Goal: Task Accomplishment & Management: Manage account settings

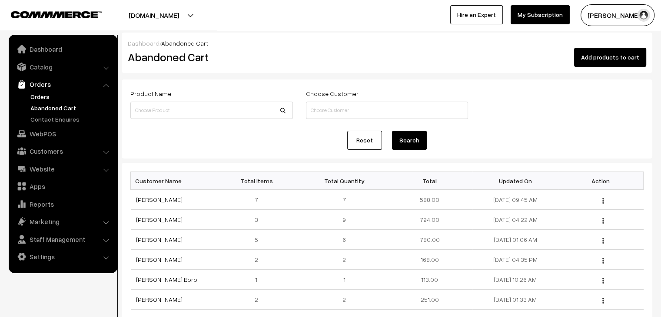
click at [47, 93] on link "Orders" at bounding box center [71, 96] width 86 height 9
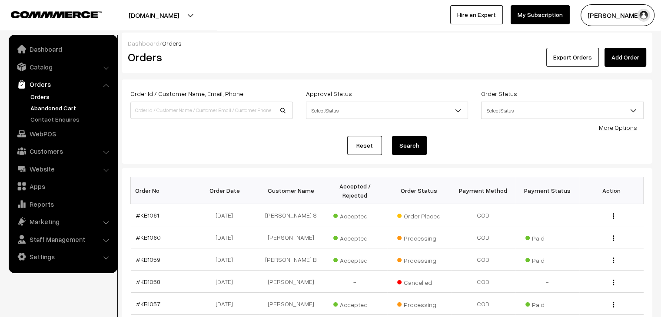
click at [57, 106] on link "Abandoned Cart" at bounding box center [71, 107] width 86 height 9
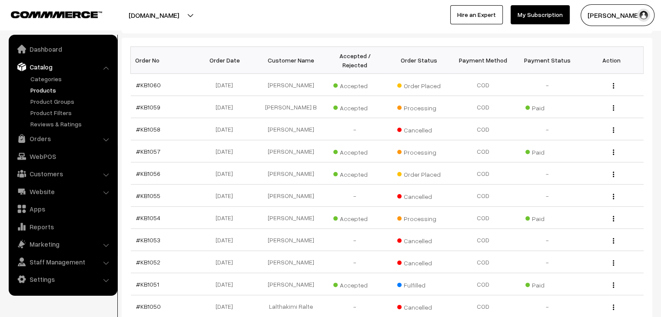
click at [49, 87] on link "Products" at bounding box center [71, 90] width 86 height 9
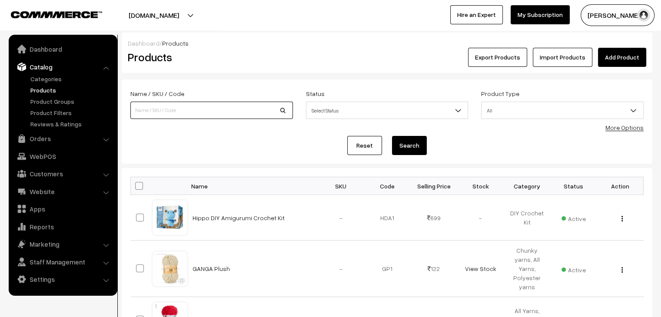
click at [186, 105] on input at bounding box center [211, 110] width 163 height 17
type input "SUMMER"
click at [392, 136] on button "Search" at bounding box center [409, 145] width 35 height 19
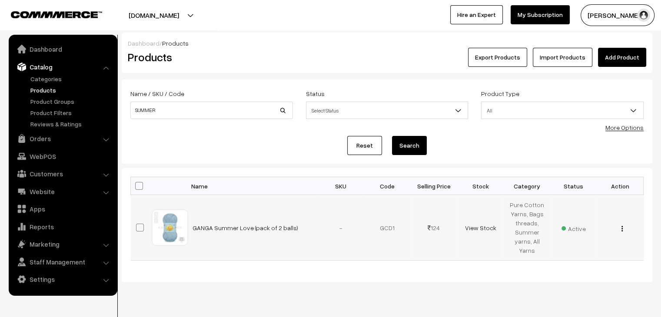
click at [620, 228] on div "View Edit Delete" at bounding box center [620, 227] width 36 height 9
click at [621, 229] on img "button" at bounding box center [621, 229] width 1 height 6
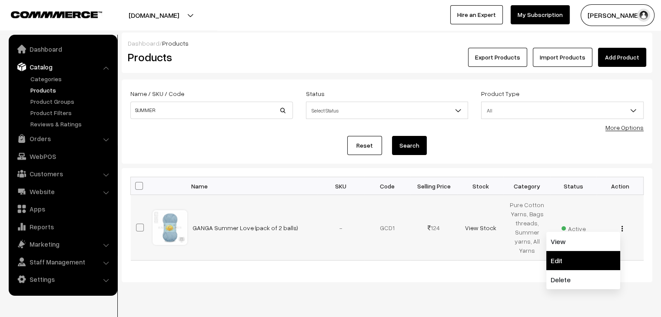
click at [590, 253] on link "Edit" at bounding box center [583, 260] width 74 height 19
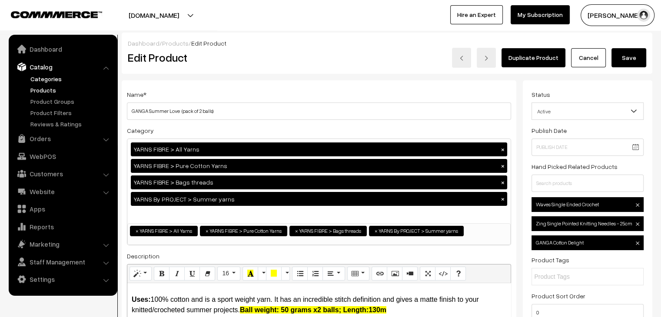
click at [36, 80] on link "Categories" at bounding box center [71, 78] width 86 height 9
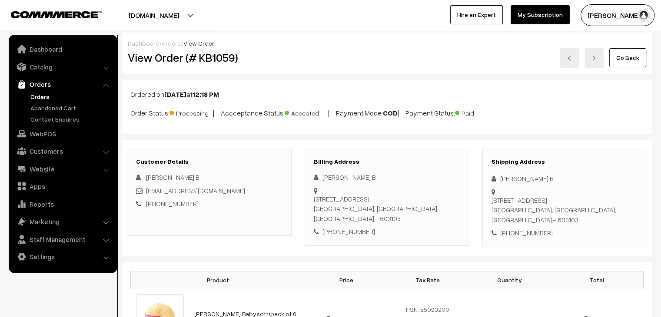
click at [46, 99] on link "Orders" at bounding box center [71, 96] width 86 height 9
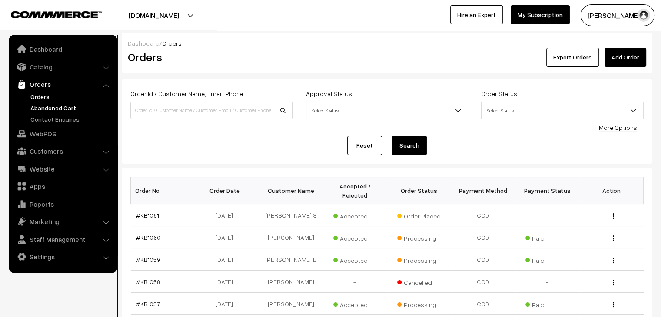
click at [52, 108] on link "Abandoned Cart" at bounding box center [71, 107] width 86 height 9
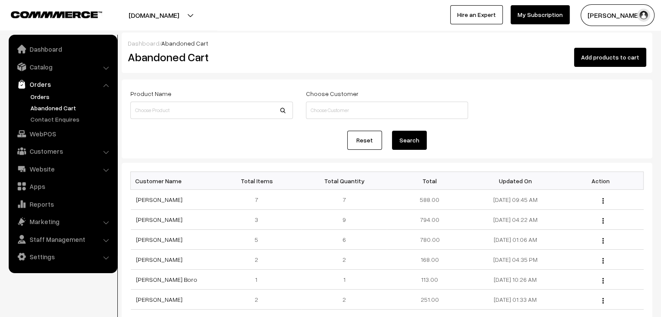
click at [61, 100] on link "Orders" at bounding box center [71, 96] width 86 height 9
click at [39, 94] on link "Orders" at bounding box center [71, 96] width 86 height 9
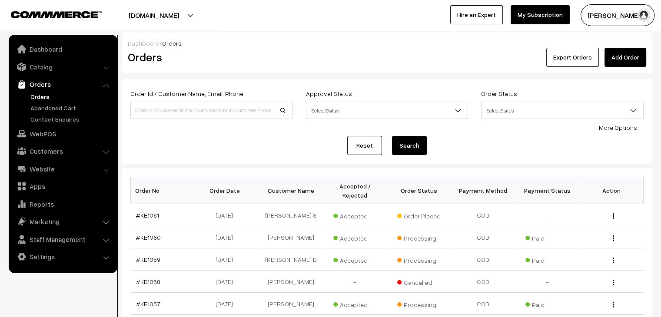
click at [44, 99] on link "Orders" at bounding box center [71, 96] width 86 height 9
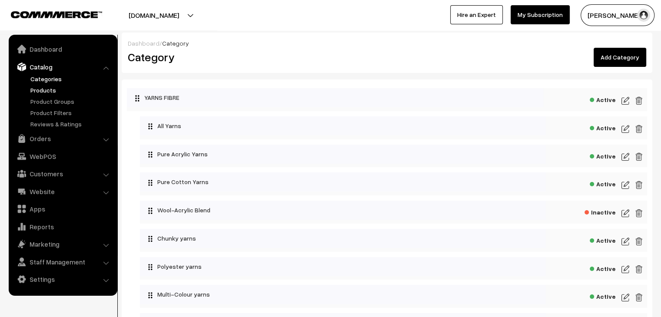
click at [42, 89] on link "Products" at bounding box center [71, 90] width 86 height 9
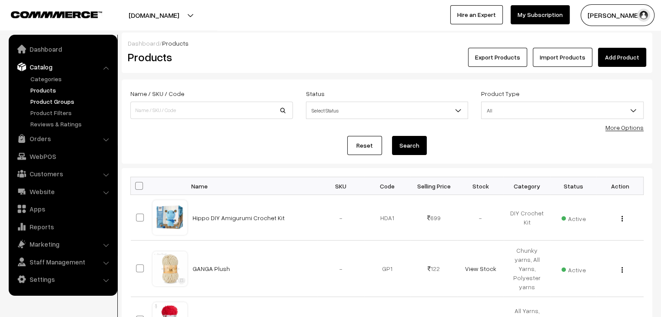
click at [50, 100] on link "Product Groups" at bounding box center [71, 101] width 86 height 9
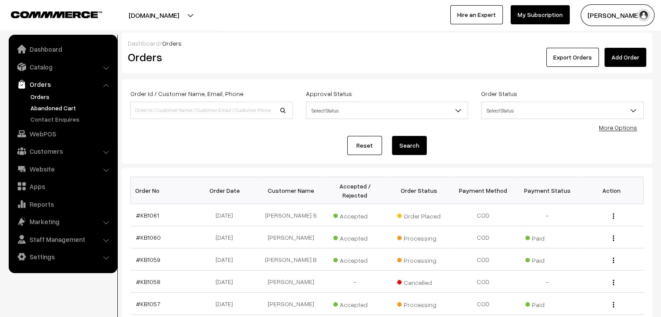
click at [37, 107] on link "Abandoned Cart" at bounding box center [71, 107] width 86 height 9
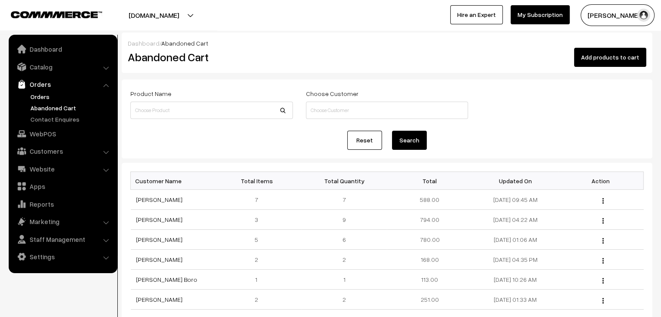
click at [42, 96] on link "Orders" at bounding box center [71, 96] width 86 height 9
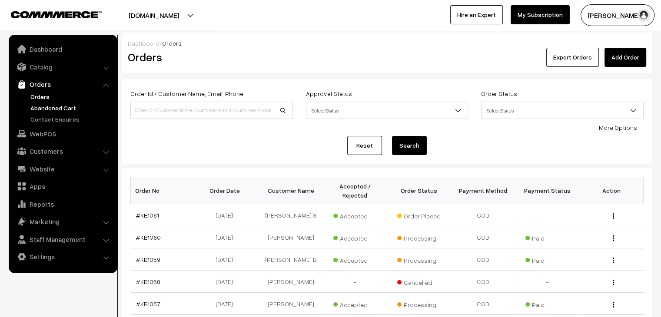
click at [49, 109] on link "Abandoned Cart" at bounding box center [71, 107] width 86 height 9
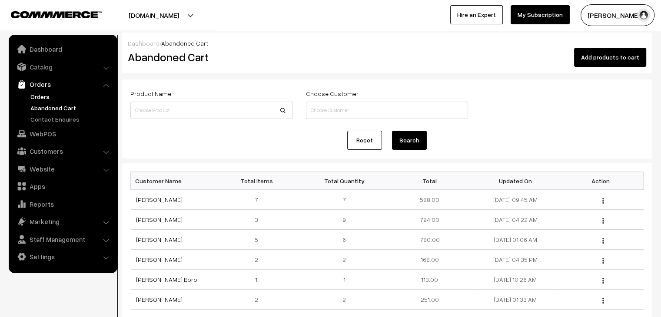
click at [56, 96] on link "Orders" at bounding box center [71, 96] width 86 height 9
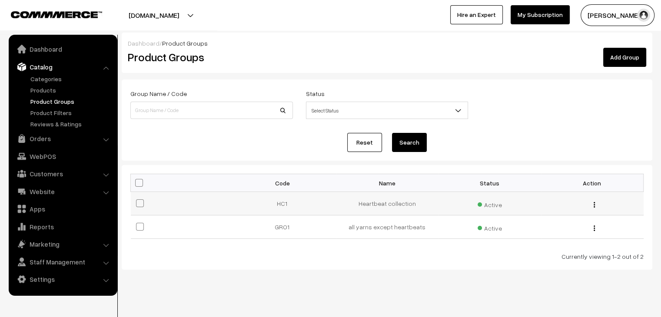
click at [595, 202] on button "button" at bounding box center [594, 204] width 2 height 7
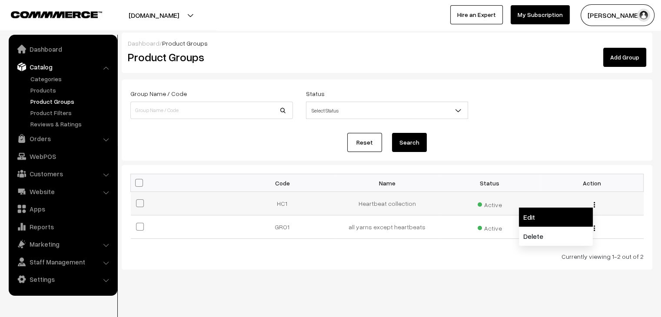
click at [540, 219] on link "Edit" at bounding box center [556, 217] width 74 height 19
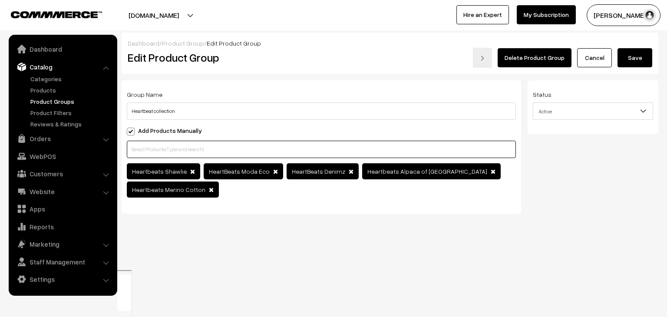
click at [156, 146] on input "text" at bounding box center [321, 149] width 389 height 17
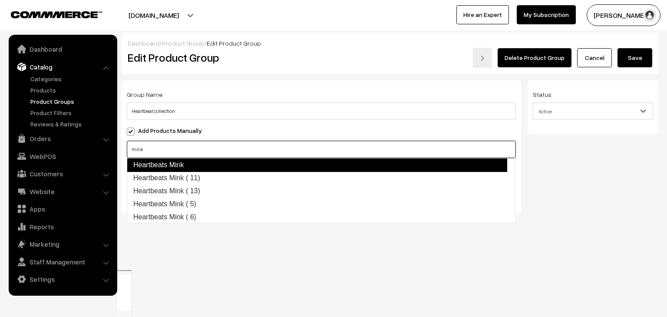
click at [166, 166] on link "Heartbeats Mink" at bounding box center [317, 165] width 381 height 14
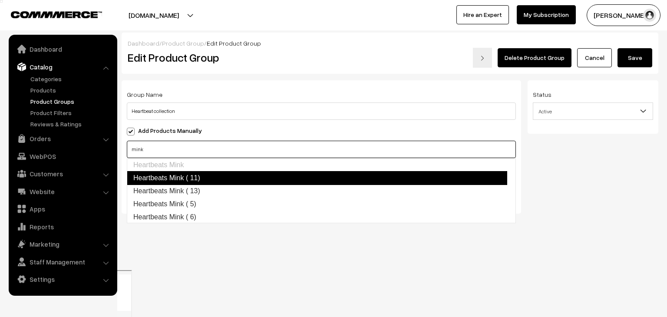
type input "mink"
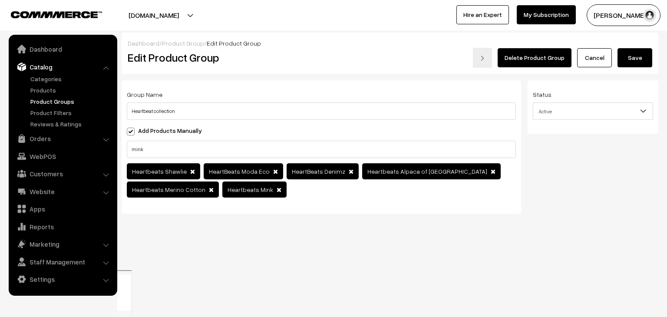
click at [587, 152] on div "Status Active Inactive Active" at bounding box center [597, 150] width 138 height 140
click at [635, 60] on button "Save" at bounding box center [635, 57] width 35 height 19
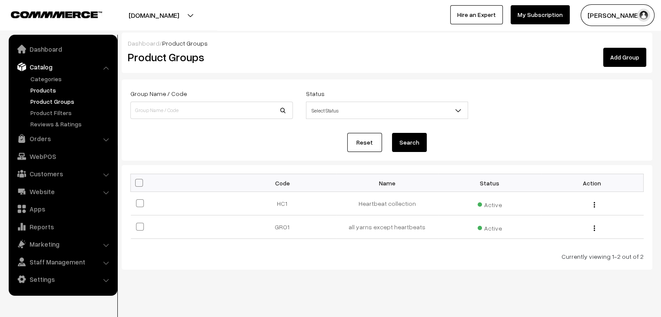
click at [45, 93] on link "Products" at bounding box center [71, 90] width 86 height 9
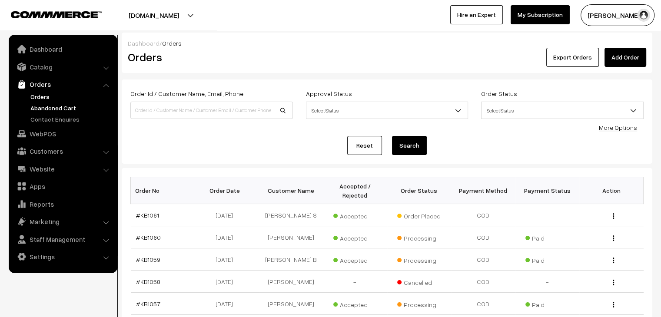
click at [27, 110] on ul "Orders" at bounding box center [63, 108] width 104 height 32
click at [37, 110] on link "Abandoned Cart" at bounding box center [71, 107] width 86 height 9
click at [36, 93] on link "Orders" at bounding box center [71, 96] width 86 height 9
click at [54, 106] on link "Abandoned Cart" at bounding box center [71, 107] width 86 height 9
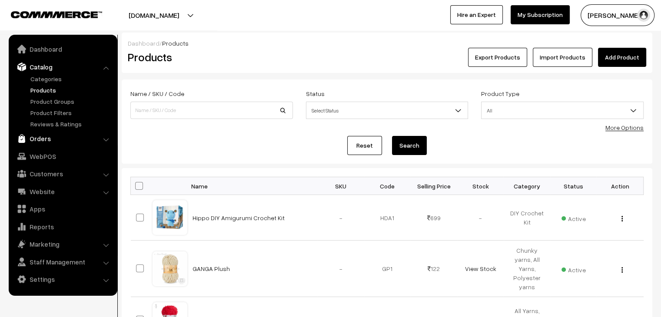
click at [41, 145] on link "Orders" at bounding box center [62, 139] width 103 height 16
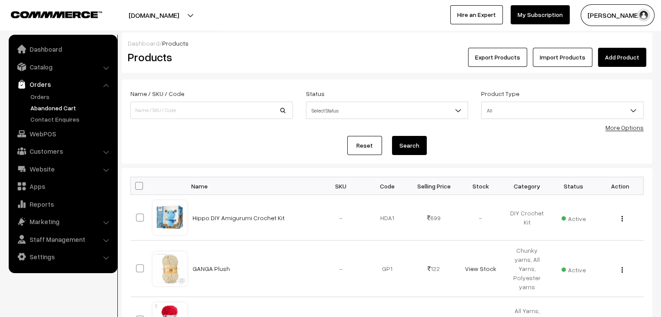
click at [53, 107] on link "Abandoned Cart" at bounding box center [71, 107] width 86 height 9
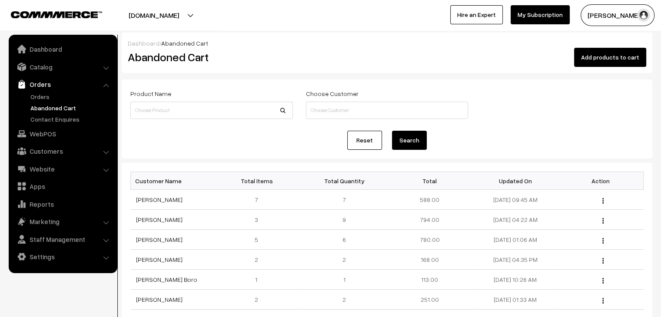
click at [38, 98] on link "Orders" at bounding box center [71, 96] width 86 height 9
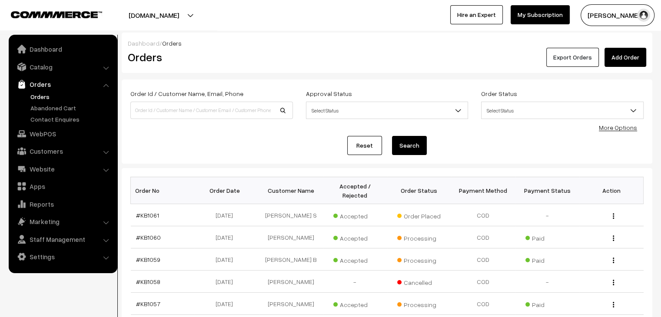
click at [557, 58] on button "Export Orders" at bounding box center [572, 57] width 53 height 19
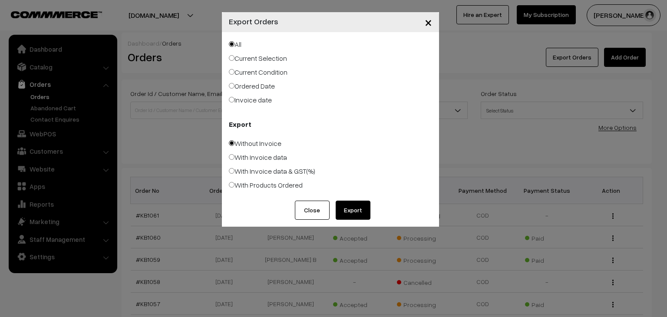
click at [254, 87] on label "Ordered Date" at bounding box center [252, 86] width 46 height 10
click at [235, 87] on input "Ordered Date" at bounding box center [232, 86] width 6 height 6
radio input "true"
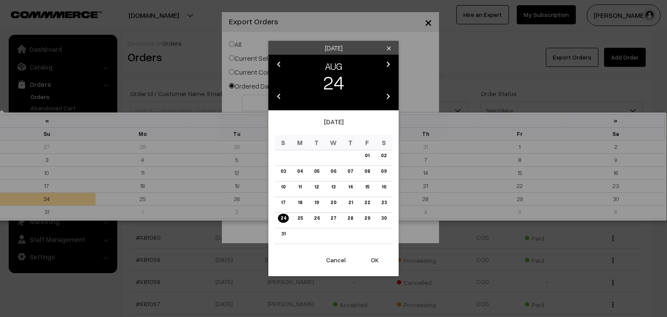
click at [278, 104] on body "Thank you for showing interest. Our team will call you shortly. Close knitbirds…" at bounding box center [333, 302] width 667 height 604
click at [283, 219] on link "24" at bounding box center [283, 218] width 11 height 9
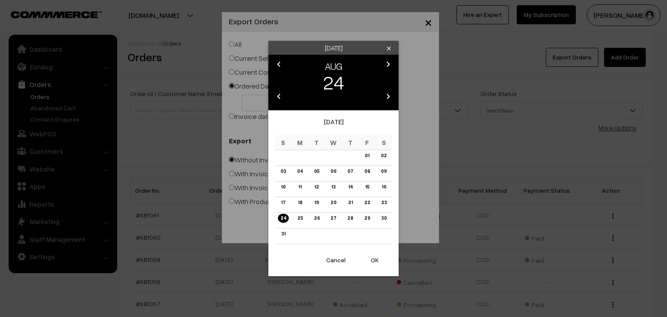
drag, startPoint x: 377, startPoint y: 260, endPoint x: 373, endPoint y: 255, distance: 5.8
click at [376, 259] on button "OK" at bounding box center [375, 260] width 35 height 19
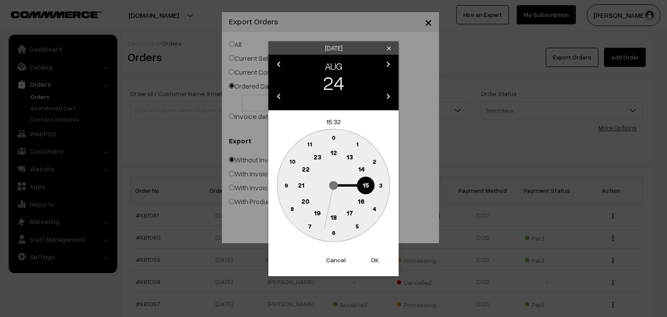
click at [293, 161] on text "10" at bounding box center [292, 161] width 7 height 7
click at [334, 138] on text "0" at bounding box center [334, 137] width 4 height 7
click at [375, 260] on button "OK" at bounding box center [375, 260] width 35 height 19
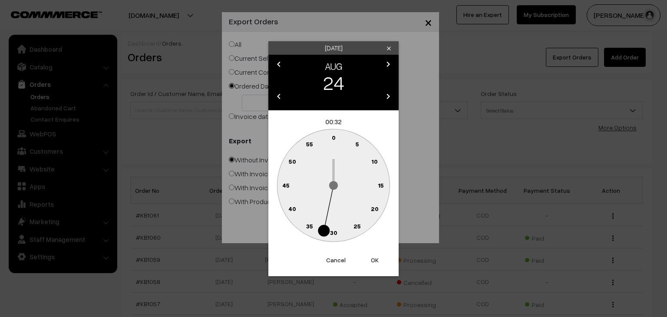
click at [334, 139] on text "0" at bounding box center [334, 137] width 4 height 7
click at [372, 261] on button "OK" at bounding box center [375, 260] width 35 height 19
type input "[DATE]"
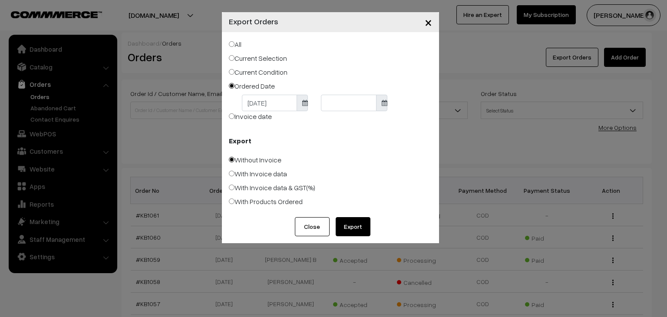
click at [428, 21] on span "×" at bounding box center [428, 22] width 7 height 16
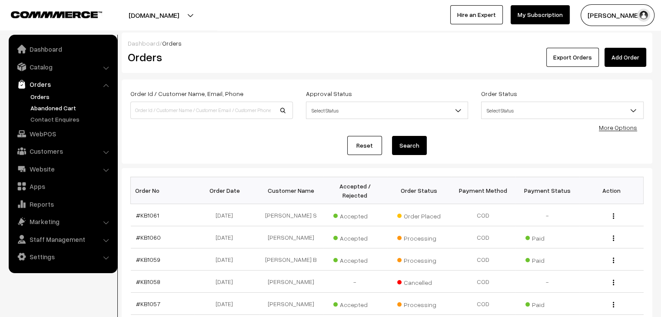
click at [38, 105] on link "Abandoned Cart" at bounding box center [71, 107] width 86 height 9
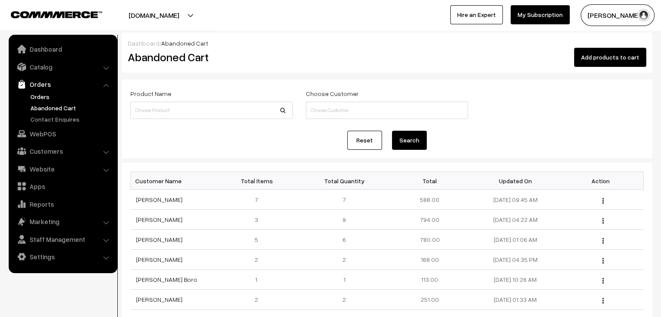
click at [42, 96] on link "Orders" at bounding box center [71, 96] width 86 height 9
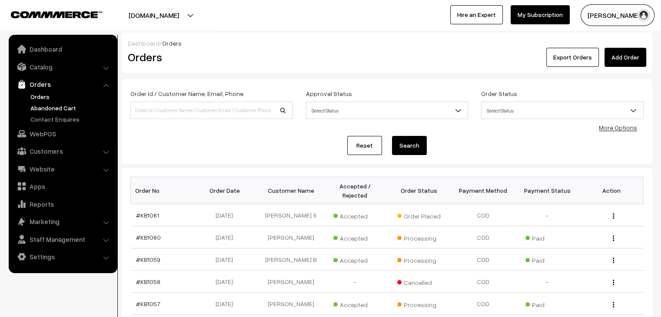
click at [75, 105] on link "Abandoned Cart" at bounding box center [71, 107] width 86 height 9
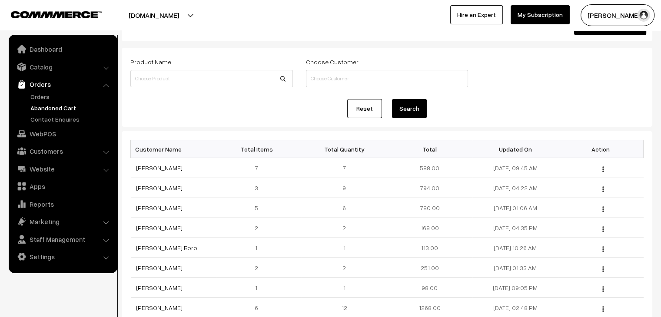
scroll to position [130, 0]
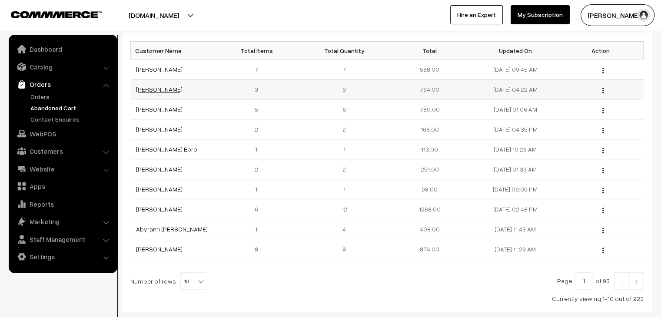
click at [149, 86] on link "[PERSON_NAME]" at bounding box center [159, 89] width 46 height 7
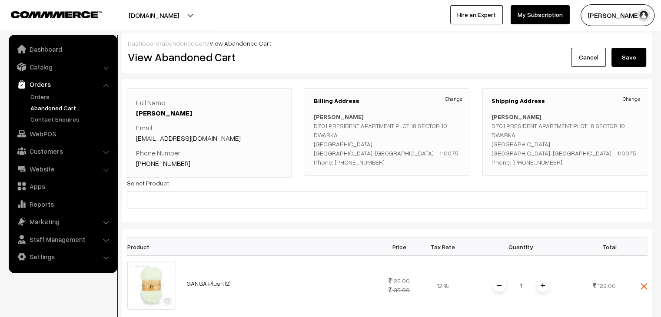
click at [166, 43] on link "abandonedCart" at bounding box center [184, 43] width 45 height 7
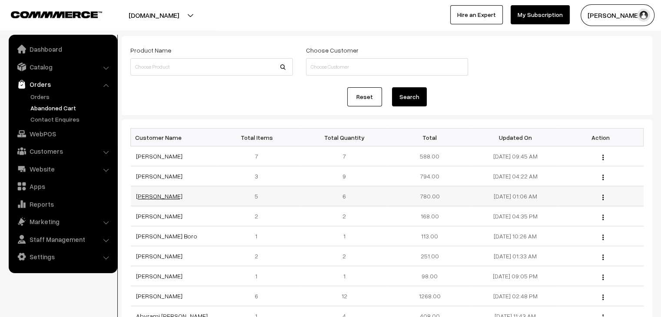
click at [152, 196] on link "[PERSON_NAME]" at bounding box center [159, 195] width 46 height 7
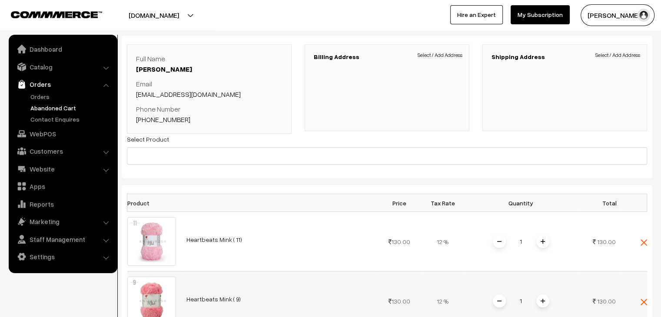
scroll to position [43, 0]
click at [36, 97] on link "Orders" at bounding box center [71, 96] width 86 height 9
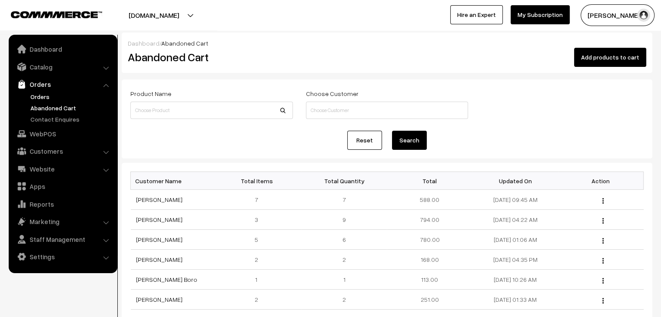
click at [53, 99] on link "Orders" at bounding box center [71, 96] width 86 height 9
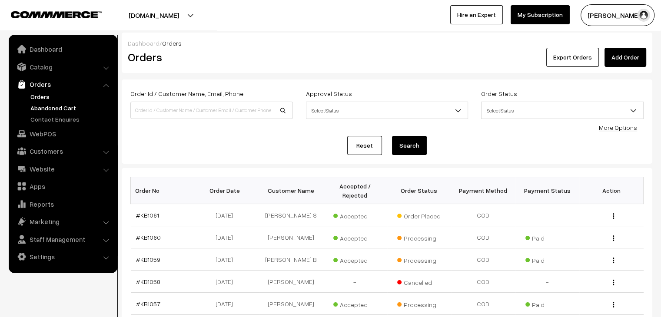
click at [46, 103] on link "Abandoned Cart" at bounding box center [71, 107] width 86 height 9
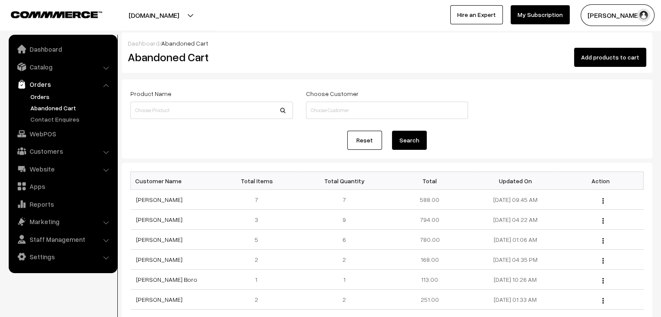
click at [36, 96] on link "Orders" at bounding box center [71, 96] width 86 height 9
click at [33, 98] on link "Orders" at bounding box center [71, 96] width 86 height 9
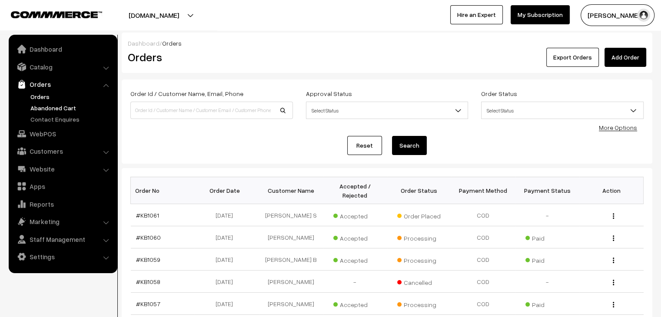
click at [66, 110] on link "Abandoned Cart" at bounding box center [71, 107] width 86 height 9
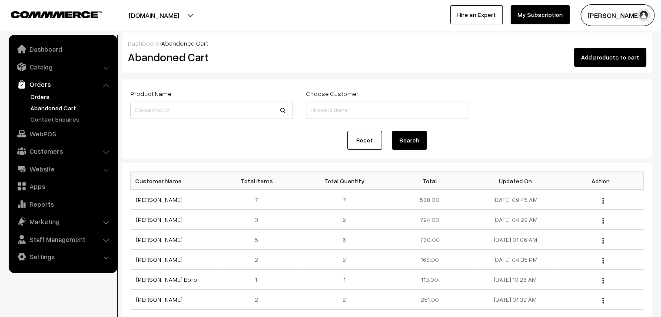
click at [45, 94] on link "Orders" at bounding box center [71, 96] width 86 height 9
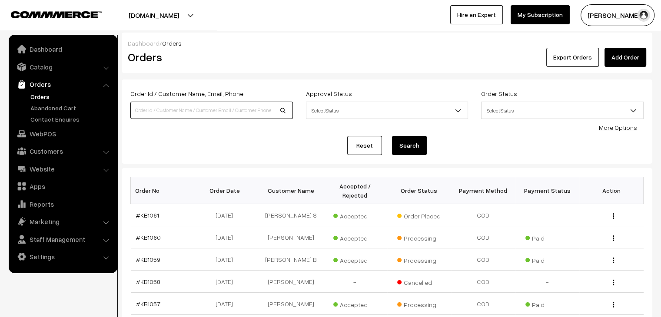
click at [145, 114] on input at bounding box center [211, 110] width 163 height 17
click at [53, 106] on link "Abandoned Cart" at bounding box center [71, 107] width 86 height 9
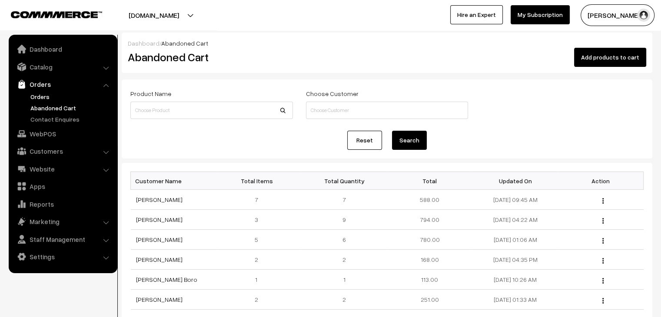
click at [51, 100] on link "Orders" at bounding box center [71, 96] width 86 height 9
